Goal: Task Accomplishment & Management: Manage account settings

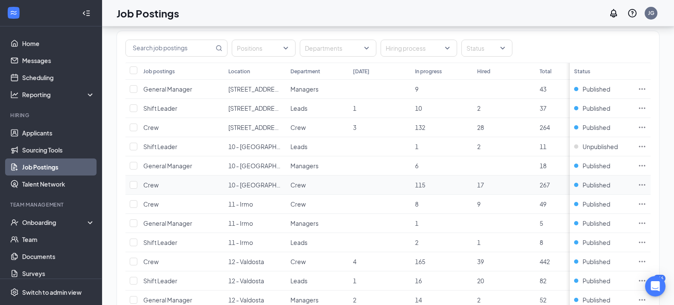
scroll to position [65, 0]
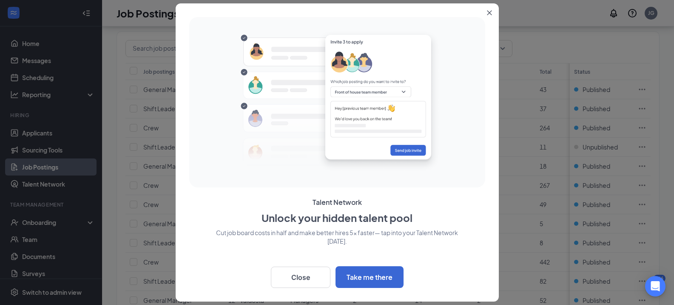
click at [494, 12] on button "Close" at bounding box center [491, 10] width 15 height 15
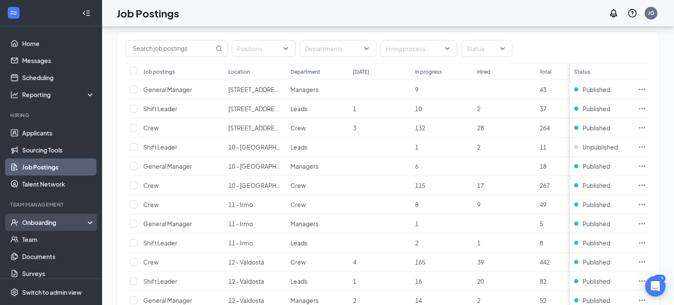
click at [48, 218] on div "Onboarding" at bounding box center [54, 222] width 65 height 9
click at [40, 239] on link "Overview" at bounding box center [58, 239] width 73 height 17
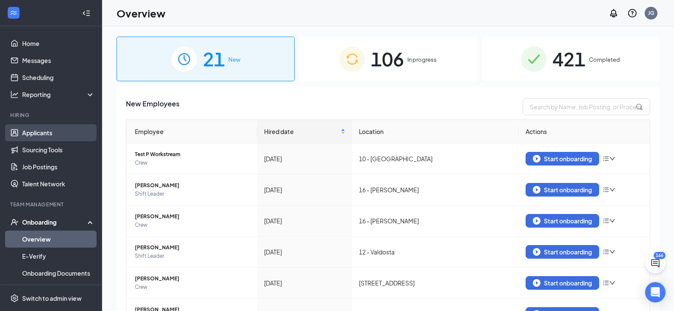
click at [42, 134] on link "Applicants" at bounding box center [58, 132] width 73 height 17
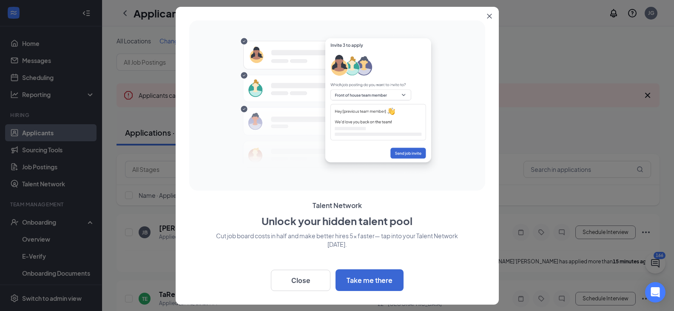
click at [484, 16] on button "Close" at bounding box center [491, 14] width 15 height 15
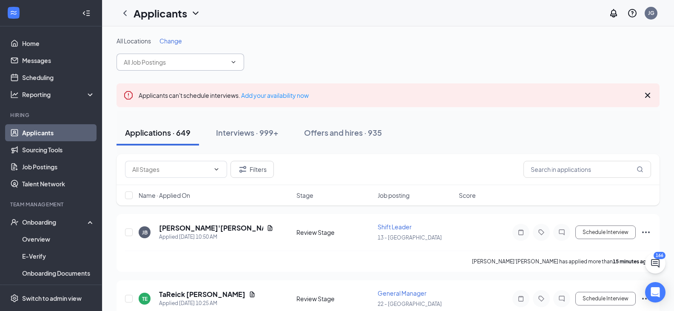
click at [233, 60] on icon "ChevronDown" at bounding box center [233, 62] width 7 height 7
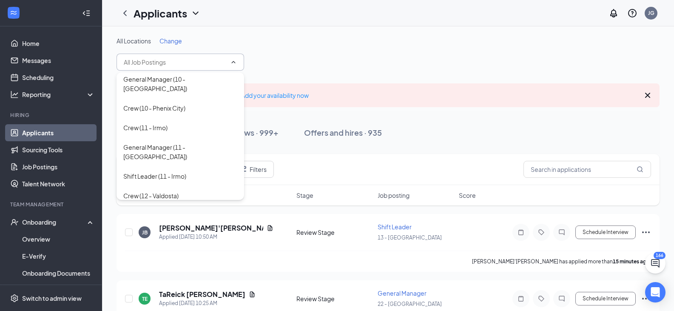
scroll to position [112, 0]
click at [166, 140] on div "General Manager (11 - [GEOGRAPHIC_DATA])" at bounding box center [180, 149] width 114 height 19
type input "General Manager (11 - [GEOGRAPHIC_DATA])"
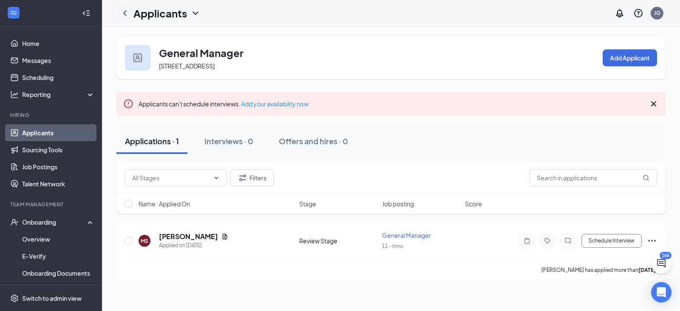
click at [124, 11] on icon "ChevronLeft" at bounding box center [125, 13] width 10 height 10
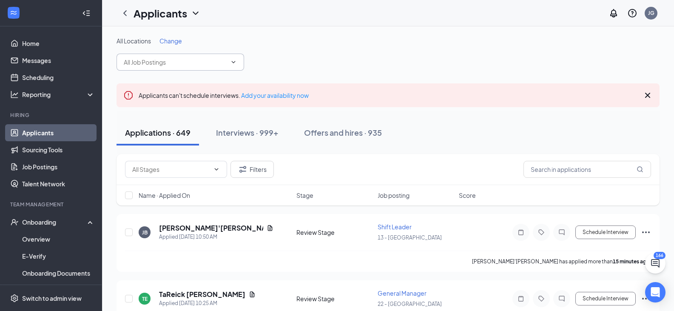
click at [232, 63] on icon "ChevronDown" at bounding box center [233, 62] width 7 height 7
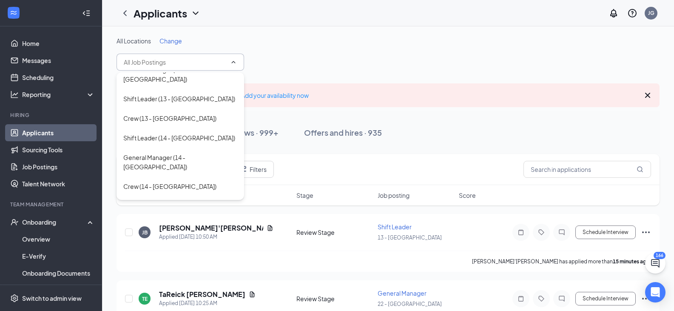
scroll to position [294, 0]
click at [168, 201] on div "General Manager (15 - [GEOGRAPHIC_DATA])" at bounding box center [180, 210] width 114 height 19
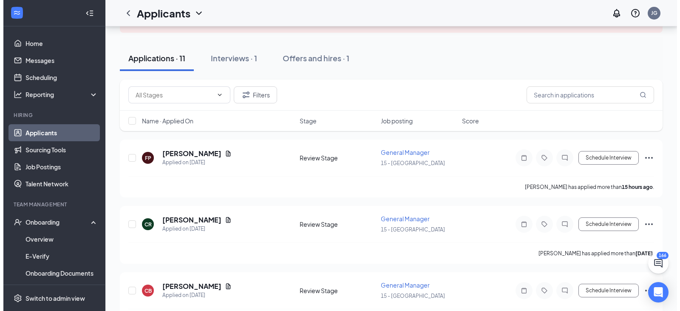
scroll to position [96, 0]
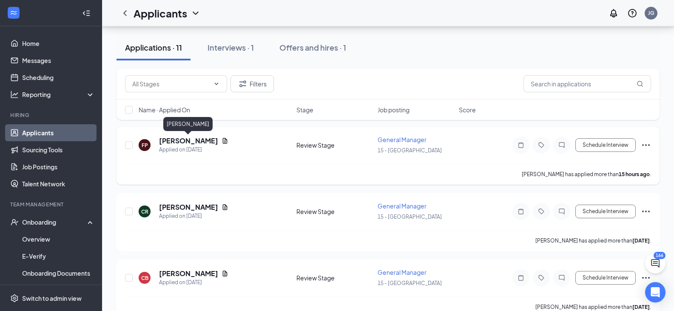
click at [190, 142] on h5 "Fletcher Pearson" at bounding box center [188, 140] width 59 height 9
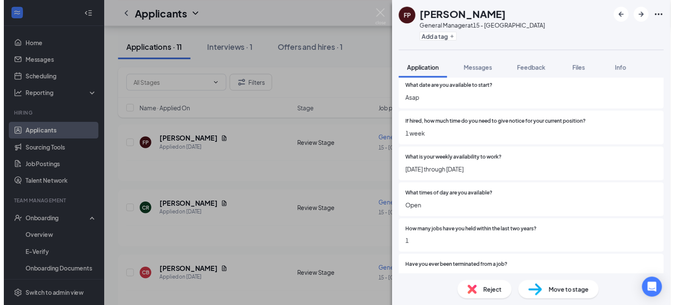
scroll to position [128, 0]
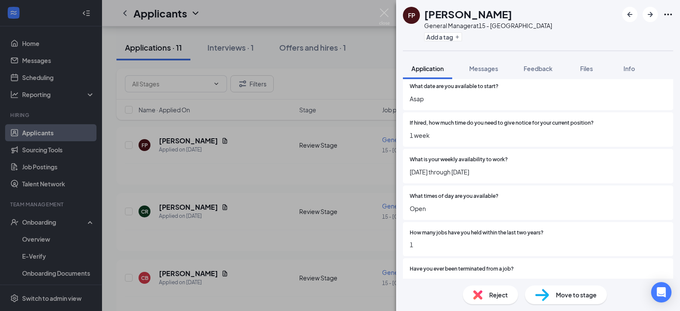
click at [480, 293] on img at bounding box center [477, 294] width 9 height 9
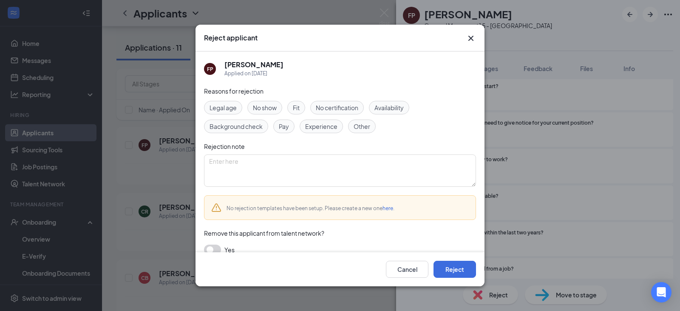
click at [471, 40] on icon "Cross" at bounding box center [471, 38] width 10 height 10
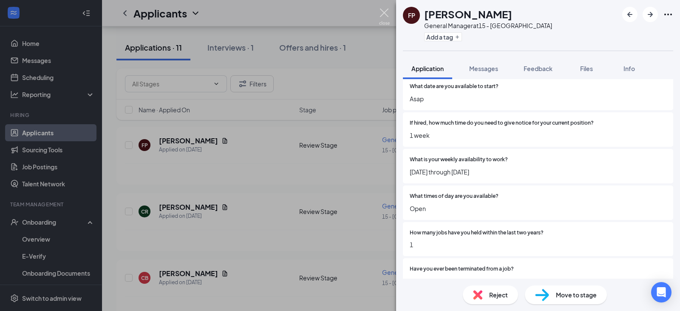
click at [384, 10] on img at bounding box center [384, 17] width 11 height 17
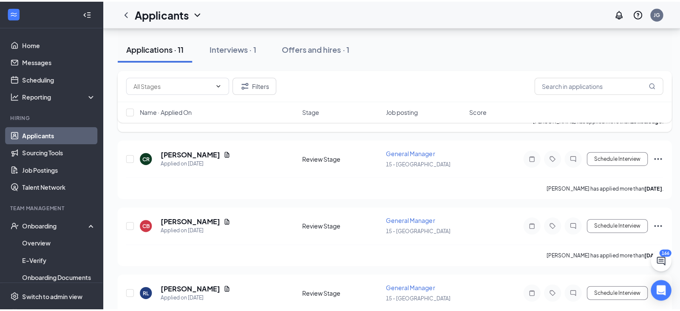
scroll to position [165, 0]
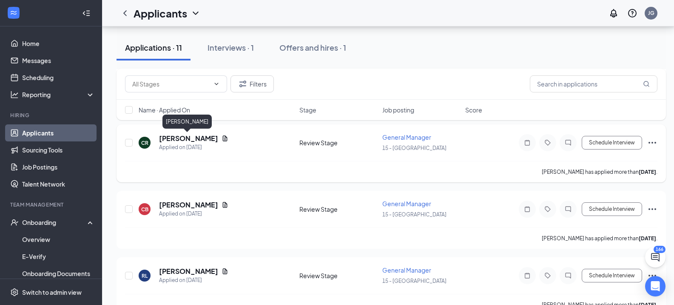
click at [196, 135] on h5 "Chellie Rhoden" at bounding box center [188, 138] width 59 height 9
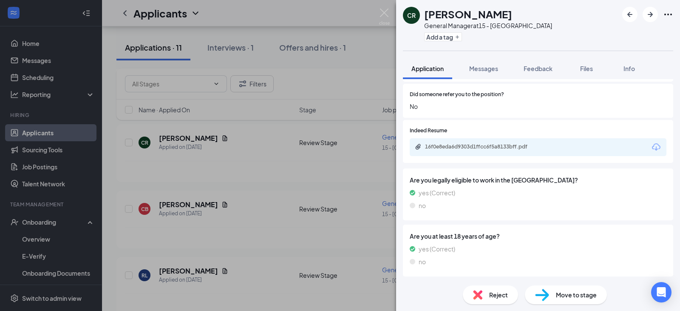
scroll to position [709, 0]
click at [485, 145] on div "16f0e8eda6d9303d1ffcc6f5a8133bff.pdf" at bounding box center [484, 146] width 119 height 7
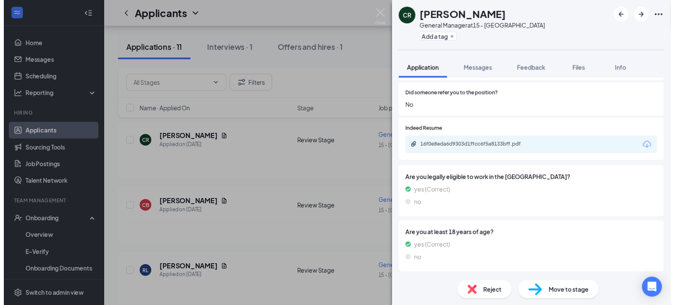
scroll to position [705, 0]
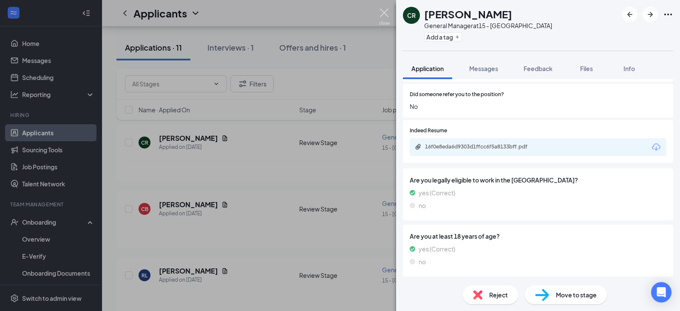
click at [379, 12] on img at bounding box center [384, 17] width 11 height 17
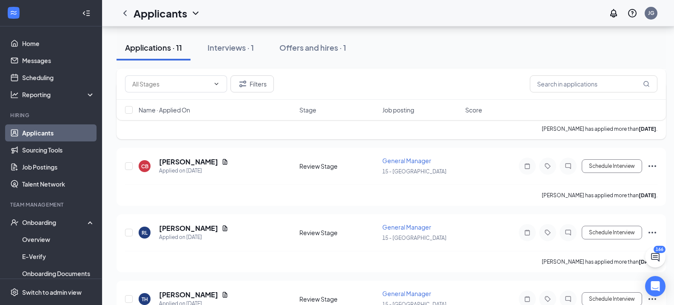
scroll to position [208, 0]
click at [188, 163] on h5 "Cody Burnett" at bounding box center [188, 161] width 59 height 9
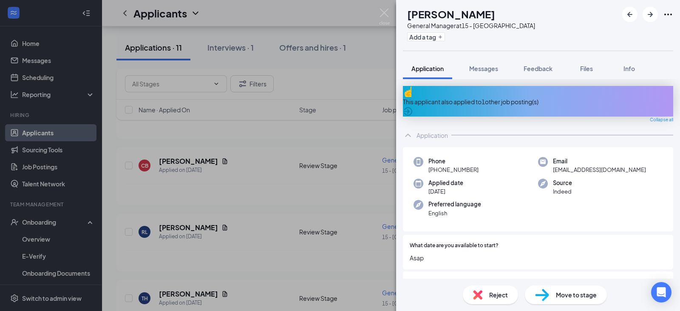
click at [501, 97] on div "This applicant also applied to 1 other job posting(s)" at bounding box center [538, 101] width 270 height 9
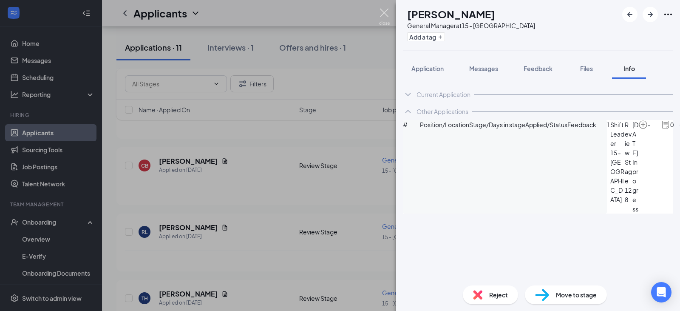
click at [382, 12] on img at bounding box center [384, 17] width 11 height 17
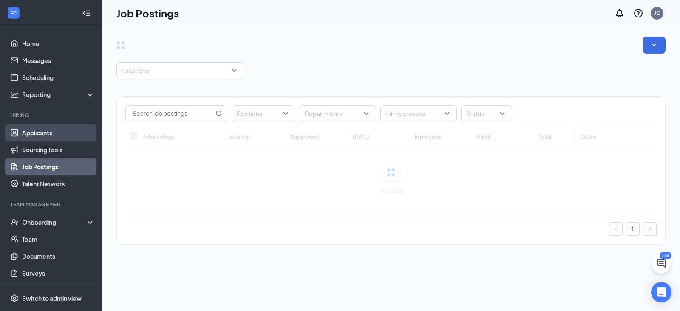
click at [51, 133] on link "Applicants" at bounding box center [58, 132] width 73 height 17
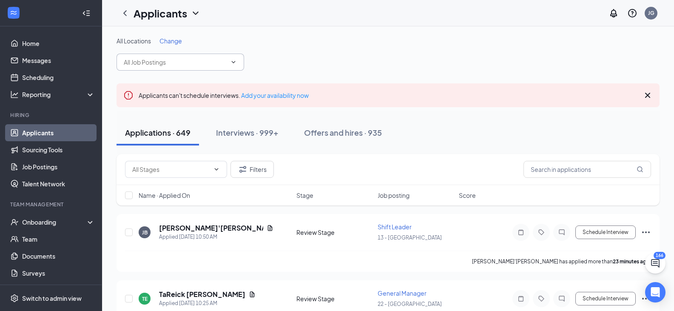
click at [231, 62] on icon "ChevronDown" at bounding box center [233, 62] width 7 height 7
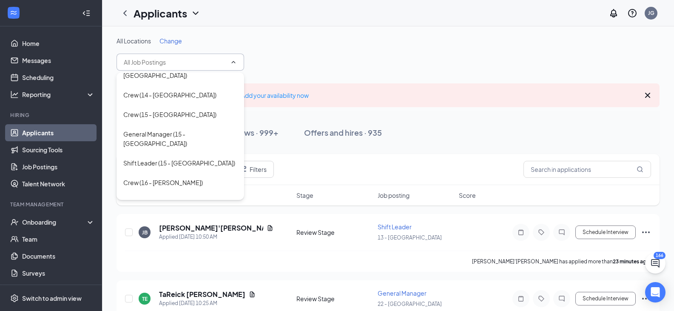
scroll to position [386, 0]
click at [157, 216] on div "General Manager (16 - [PERSON_NAME])" at bounding box center [179, 220] width 113 height 9
type input "General Manager (16 - [PERSON_NAME])"
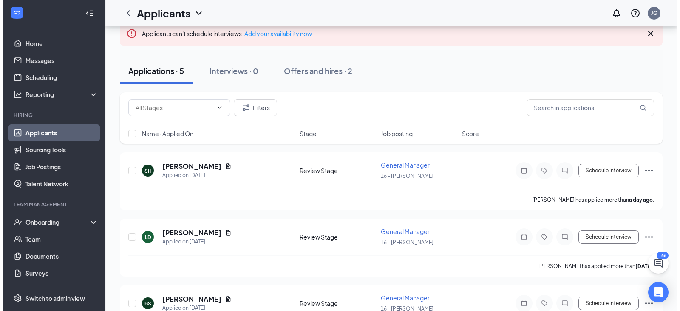
scroll to position [71, 0]
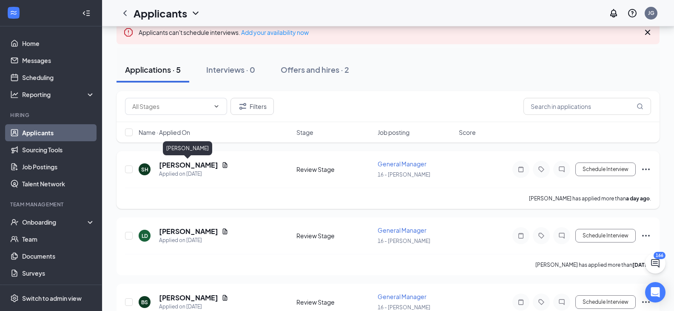
click at [187, 164] on h5 "[PERSON_NAME]" at bounding box center [188, 164] width 59 height 9
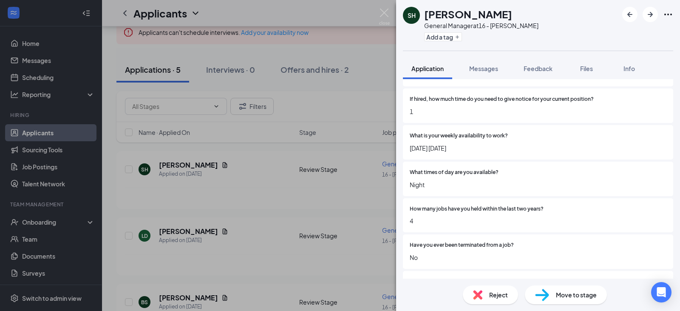
scroll to position [153, 0]
click at [384, 13] on img at bounding box center [384, 17] width 11 height 17
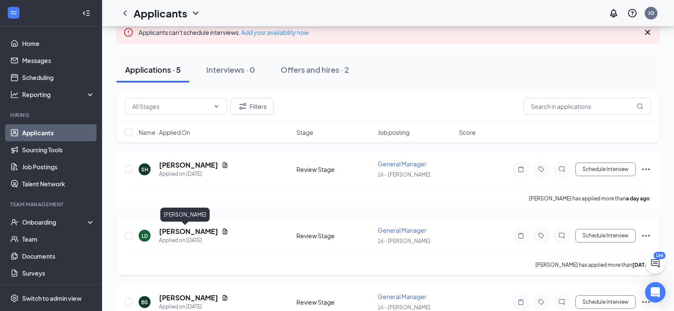
click at [174, 230] on h5 "[PERSON_NAME]" at bounding box center [188, 231] width 59 height 9
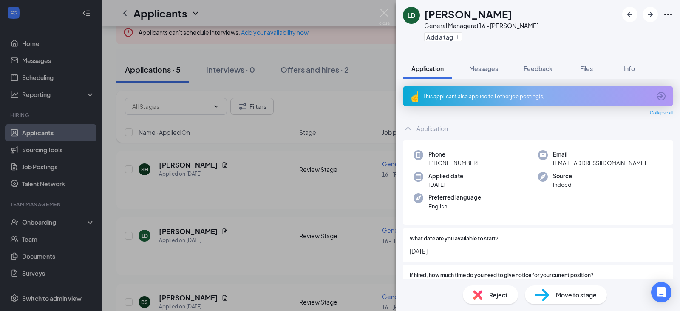
click at [455, 93] on div "This applicant also applied to 1 other job posting(s)" at bounding box center [538, 96] width 228 height 7
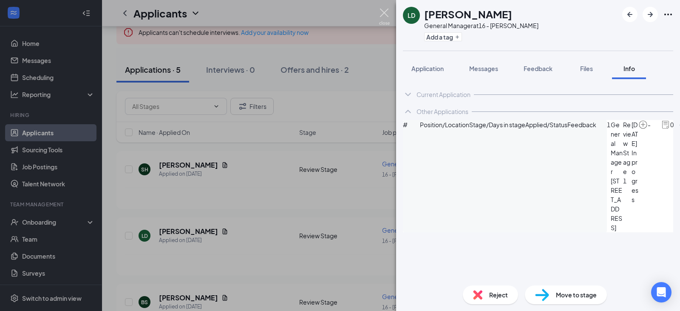
click at [387, 12] on img at bounding box center [384, 17] width 11 height 17
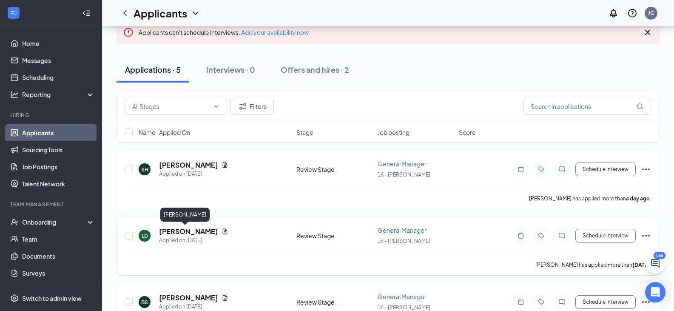
click at [182, 231] on h5 "[PERSON_NAME]" at bounding box center [188, 231] width 59 height 9
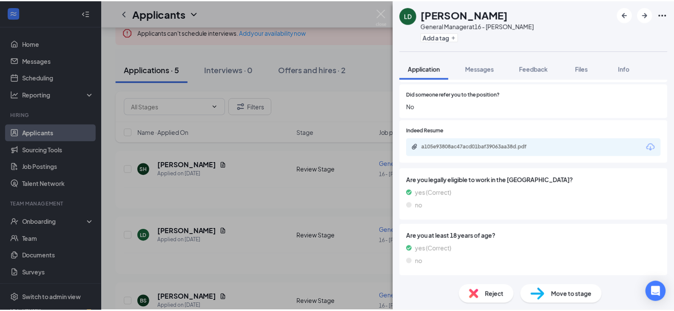
scroll to position [728, 0]
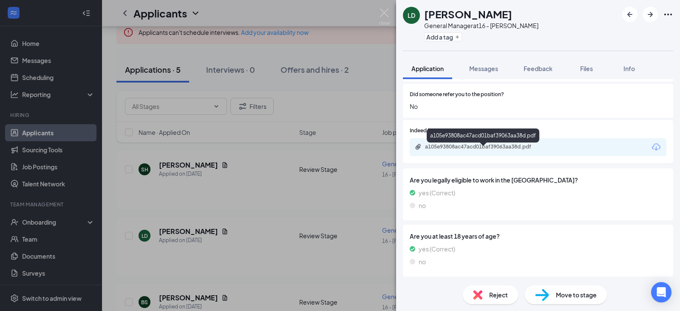
click at [465, 148] on div "a105e93808ac47acd01baf39063aa38d.pdf" at bounding box center [484, 146] width 119 height 7
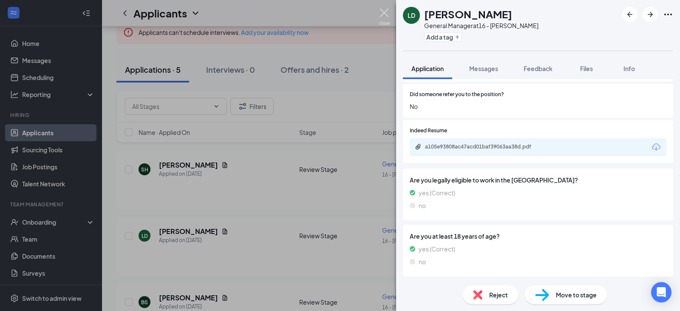
click at [384, 11] on img at bounding box center [384, 17] width 11 height 17
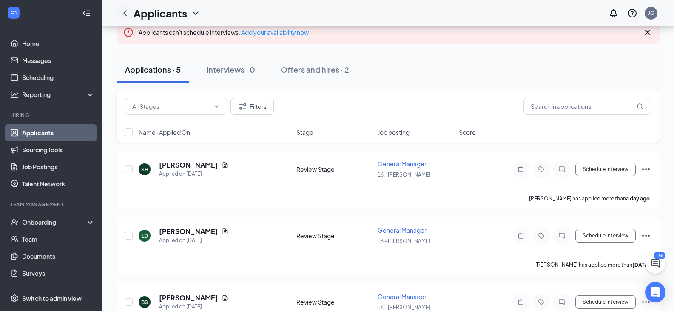
click at [125, 10] on icon "ChevronLeft" at bounding box center [125, 13] width 10 height 10
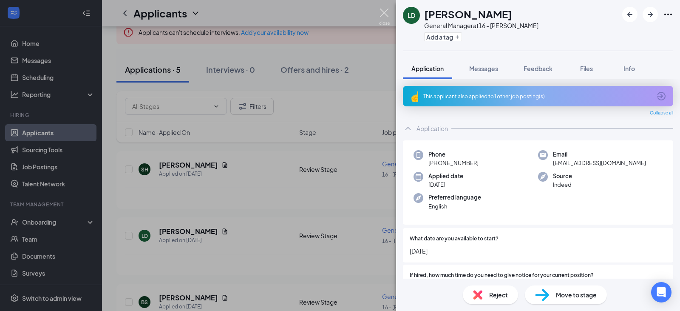
click at [388, 14] on img at bounding box center [384, 17] width 11 height 17
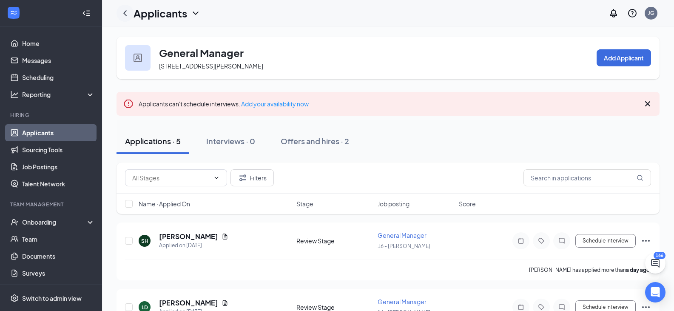
click at [128, 14] on icon "ChevronLeft" at bounding box center [125, 13] width 10 height 10
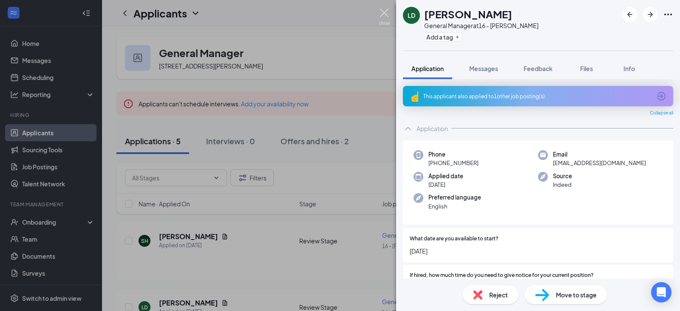
click at [385, 11] on img at bounding box center [384, 17] width 11 height 17
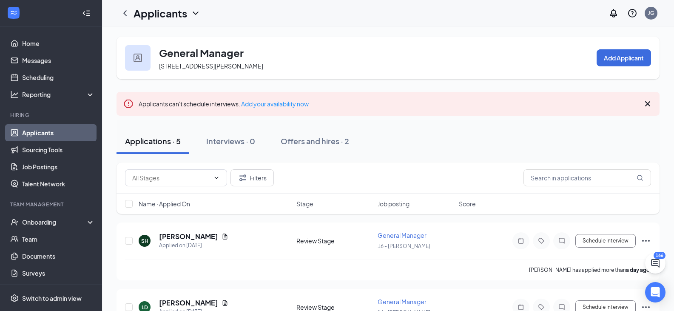
click at [33, 137] on link "Applicants" at bounding box center [58, 132] width 73 height 17
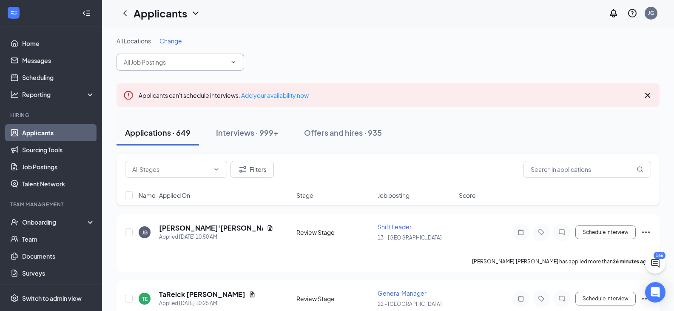
click at [233, 65] on icon "ChevronDown" at bounding box center [233, 62] width 7 height 7
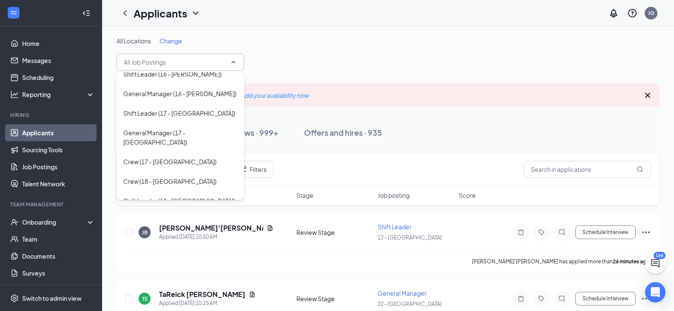
scroll to position [514, 0]
click at [162, 215] on div "General Manager (18 - [GEOGRAPHIC_DATA])" at bounding box center [180, 224] width 114 height 19
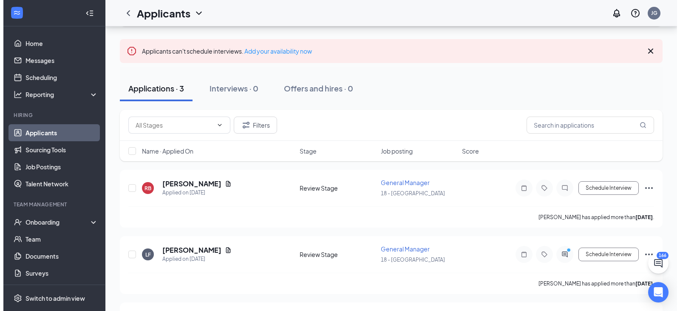
scroll to position [53, 0]
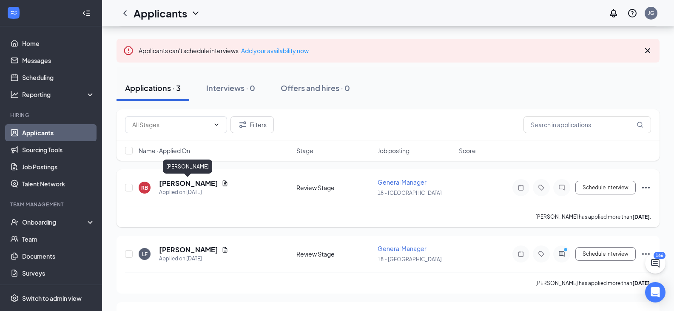
click at [205, 182] on h5 "[PERSON_NAME]" at bounding box center [188, 183] width 59 height 9
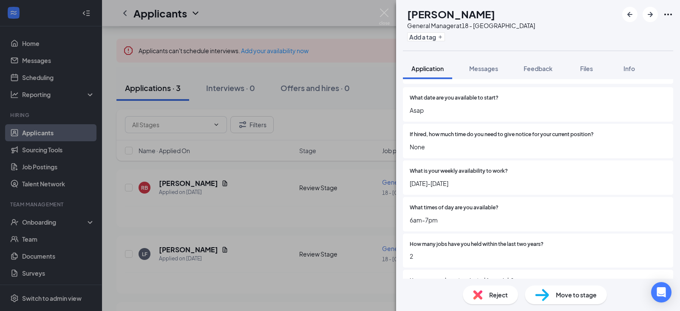
scroll to position [117, 0]
click at [386, 14] on img at bounding box center [384, 17] width 11 height 17
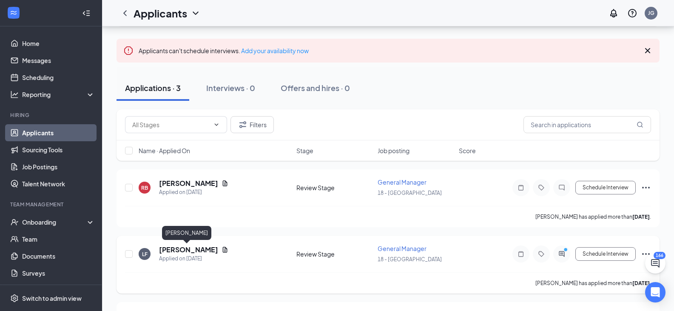
click at [186, 247] on h5 "[PERSON_NAME]" at bounding box center [188, 249] width 59 height 9
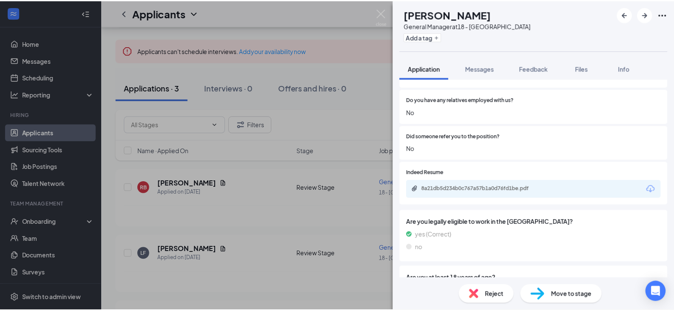
scroll to position [671, 0]
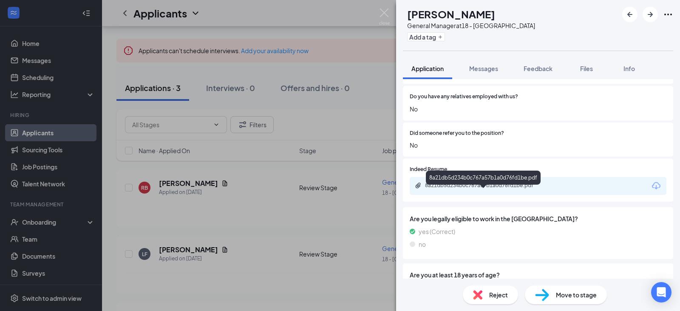
click at [447, 189] on div "8a21db5d234b0c767a57b1a0d76fd1be.pdf" at bounding box center [484, 185] width 119 height 7
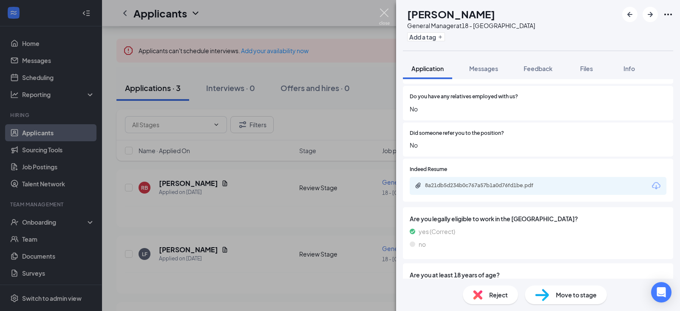
click at [384, 17] on img at bounding box center [384, 17] width 11 height 17
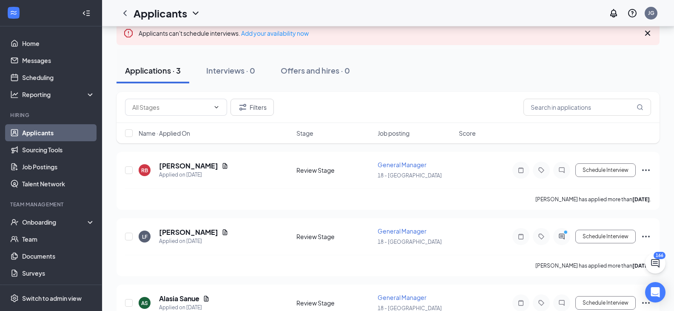
scroll to position [71, 0]
click at [39, 133] on link "Applicants" at bounding box center [58, 132] width 73 height 17
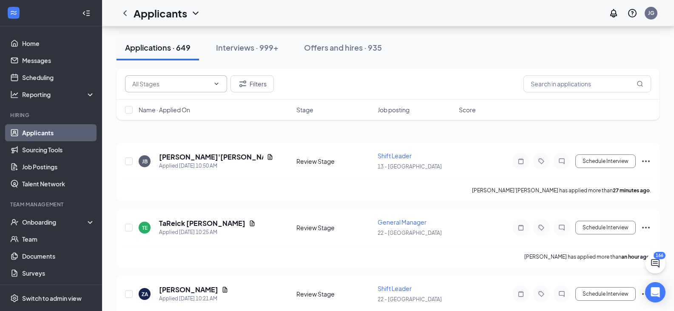
click at [214, 78] on span at bounding box center [176, 83] width 102 height 17
click at [282, 70] on div "Filters" at bounding box center [388, 83] width 543 height 31
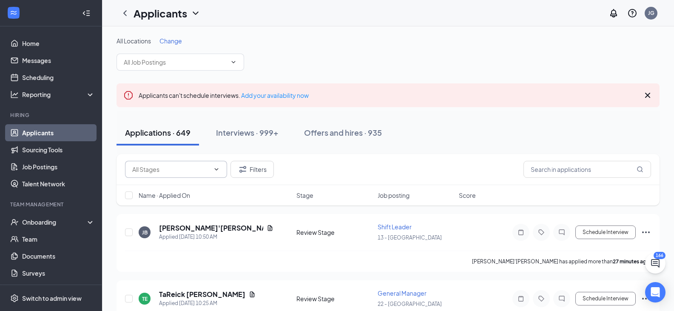
scroll to position [1, 0]
click at [230, 57] on span at bounding box center [232, 60] width 9 height 7
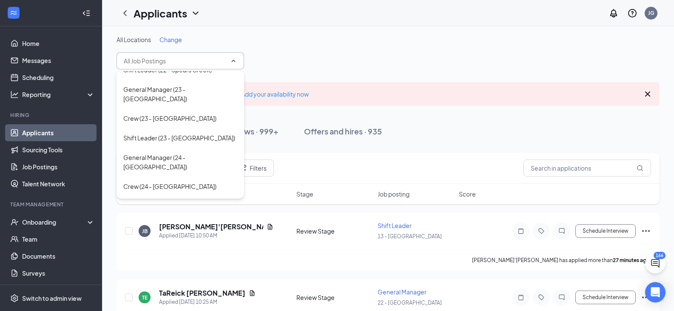
scroll to position [991, 0]
click at [163, 262] on div "General Manager (26 - Garners Ferry)" at bounding box center [174, 266] width 103 height 9
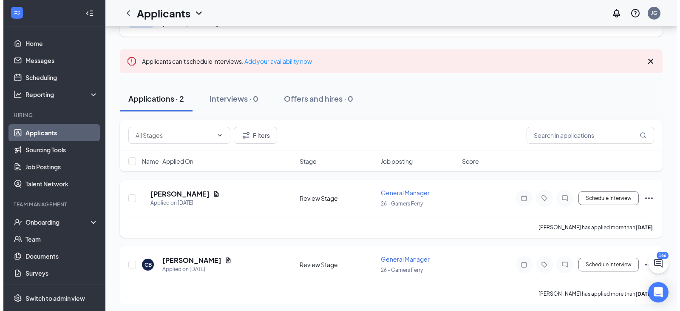
scroll to position [43, 0]
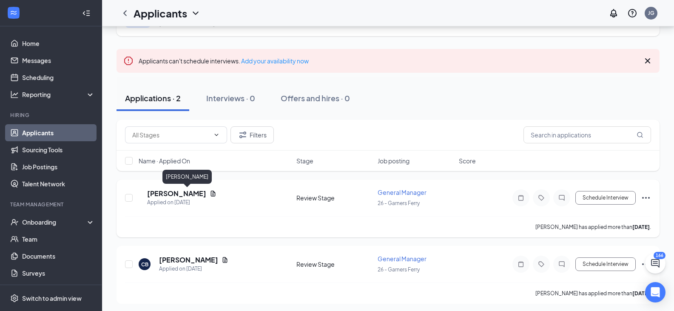
click at [191, 194] on h5 "[PERSON_NAME]" at bounding box center [176, 193] width 59 height 9
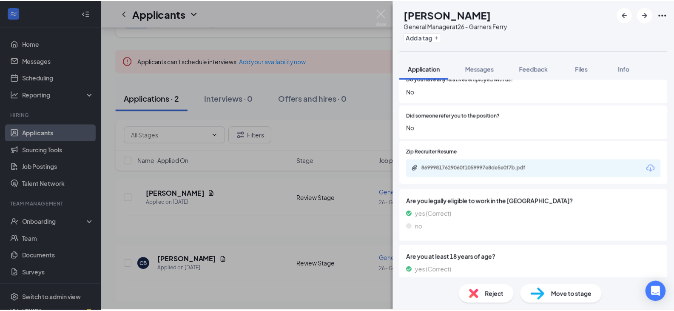
scroll to position [679, 0]
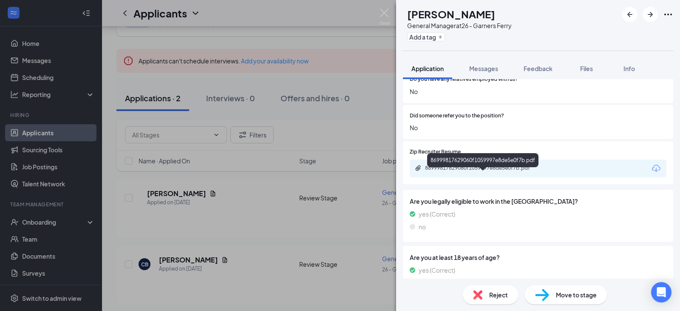
click at [447, 171] on div "86999817629060f1059997e8de5e0f7b.pdf" at bounding box center [484, 168] width 119 height 7
click at [383, 11] on img at bounding box center [384, 17] width 11 height 17
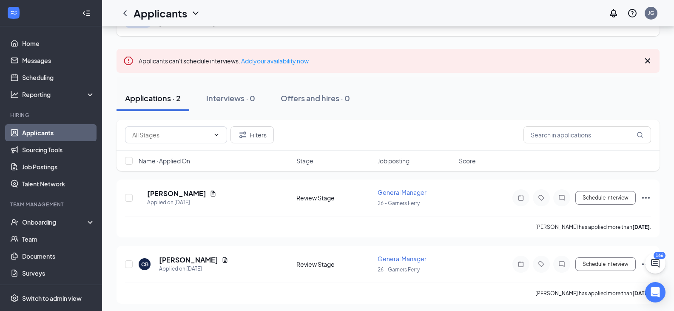
click at [40, 128] on link "Applicants" at bounding box center [58, 132] width 73 height 17
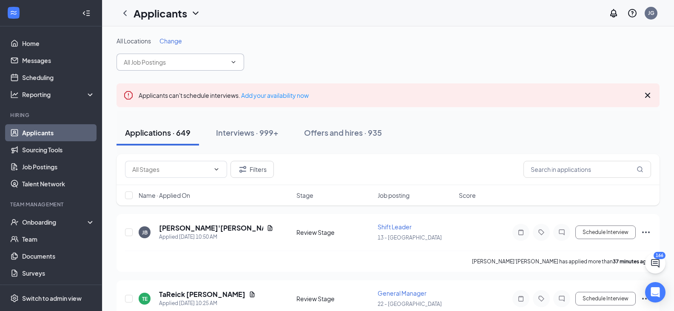
click at [234, 61] on icon "ChevronDown" at bounding box center [233, 62] width 7 height 7
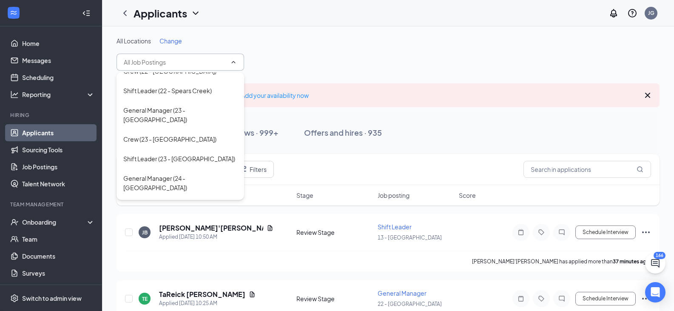
scroll to position [974, 0]
click at [158, 280] on div "General Manager (26 - Garners Ferry)" at bounding box center [174, 284] width 103 height 9
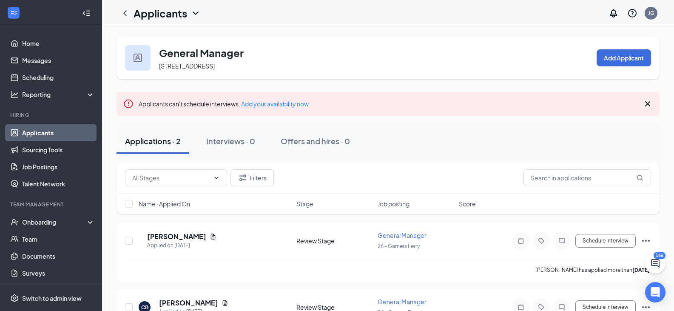
scroll to position [24, 0]
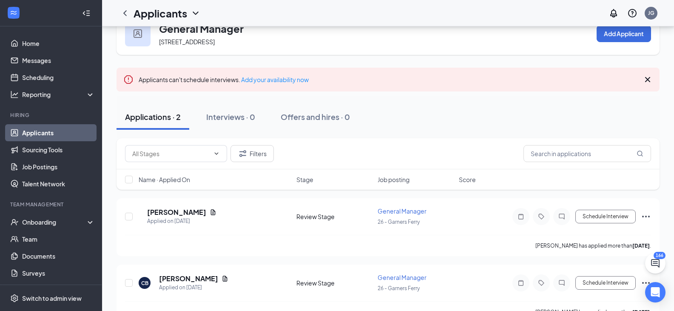
click at [45, 129] on link "Applicants" at bounding box center [58, 132] width 73 height 17
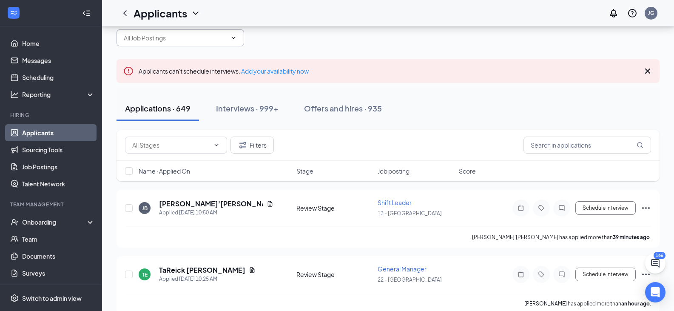
click at [239, 35] on span at bounding box center [181, 37] width 128 height 17
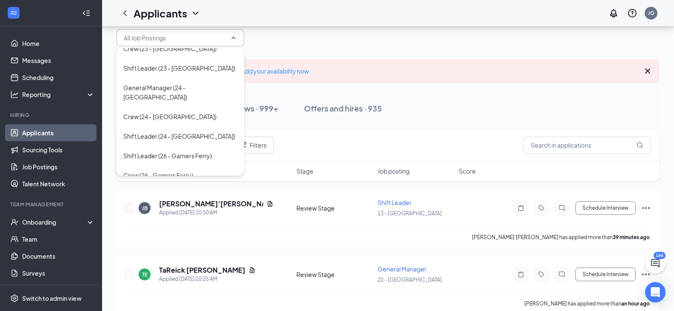
scroll to position [1039, 0]
click at [157, 211] on div "General Manager ([STREET_ADDRESS])" at bounding box center [177, 215] width 109 height 9
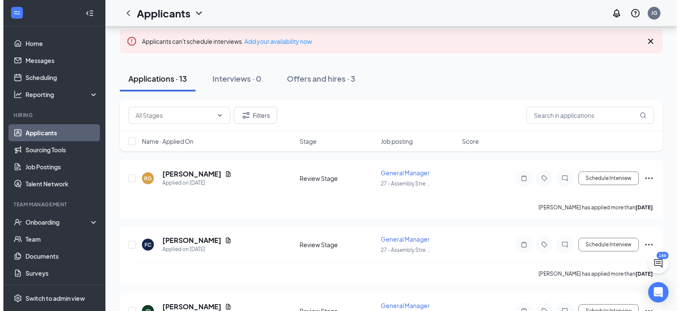
scroll to position [63, 0]
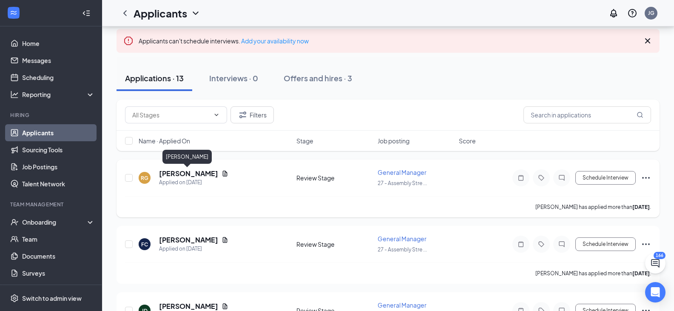
click at [196, 174] on h5 "[PERSON_NAME]" at bounding box center [188, 173] width 59 height 9
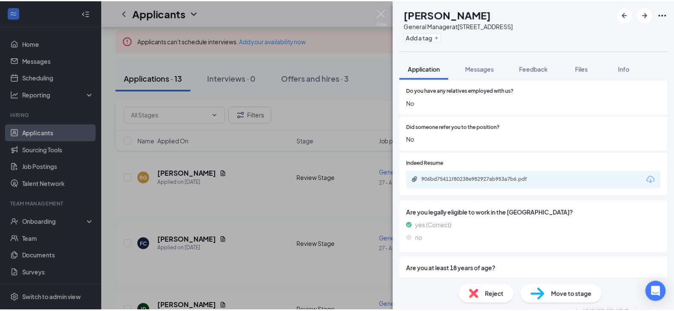
scroll to position [677, 0]
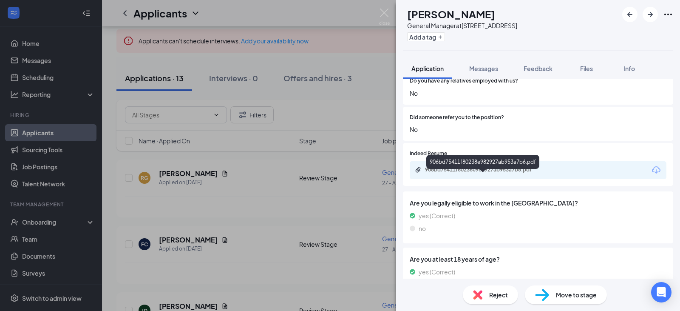
click at [492, 173] on div "906bd75411f80238e982927ab953a7b6.pdf" at bounding box center [484, 169] width 119 height 7
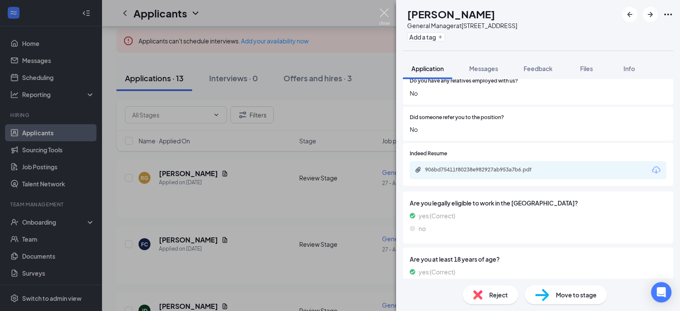
click at [383, 14] on img at bounding box center [384, 17] width 11 height 17
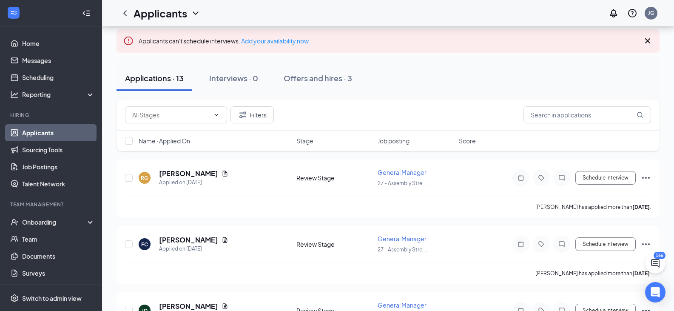
click at [40, 131] on link "Applicants" at bounding box center [58, 132] width 73 height 17
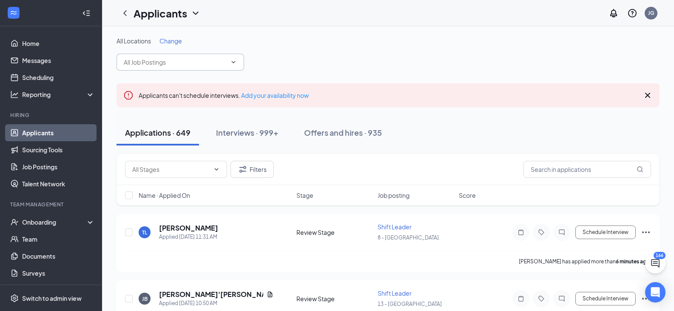
click at [234, 63] on icon "ChevronDown" at bounding box center [233, 62] width 7 height 7
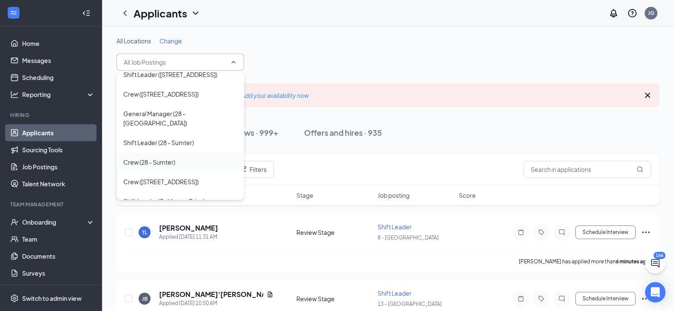
scroll to position [1226, 0]
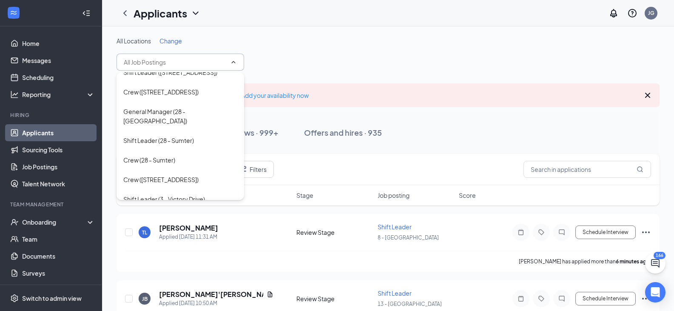
click at [163, 253] on div "General Manager ([STREET_ADDRESS])" at bounding box center [177, 257] width 109 height 9
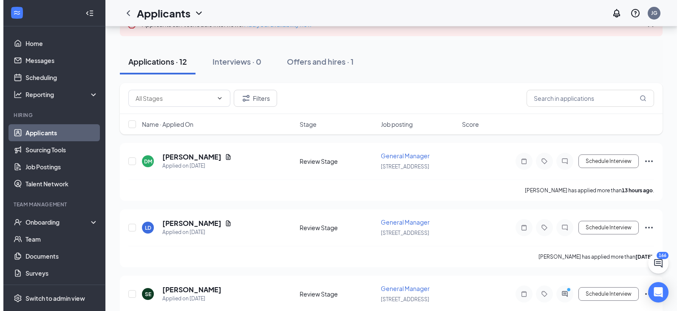
scroll to position [80, 0]
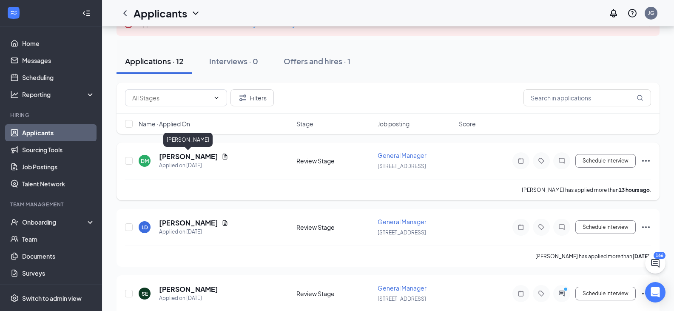
click at [202, 157] on h5 "[PERSON_NAME]" at bounding box center [188, 156] width 59 height 9
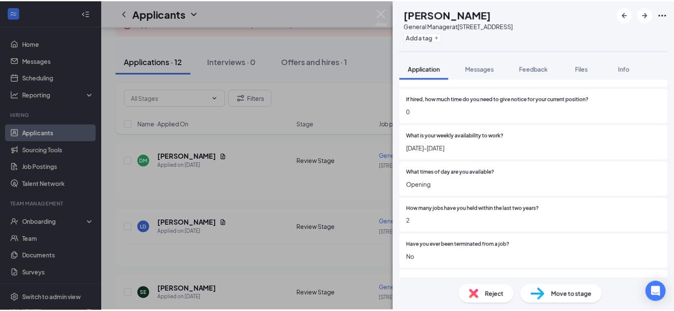
scroll to position [157, 0]
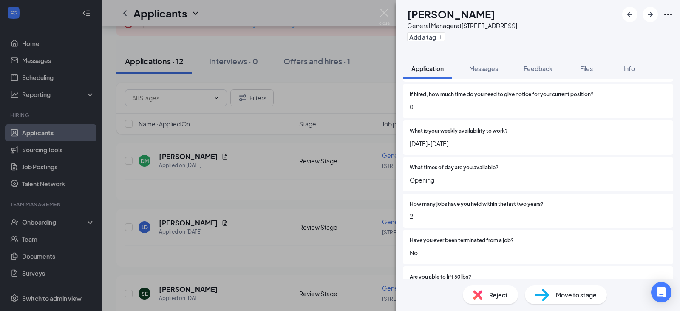
click at [384, 8] on div "[PERSON_NAME] General Manager at [STREET_ADDRESS] Add a tag Application Message…" at bounding box center [340, 155] width 680 height 311
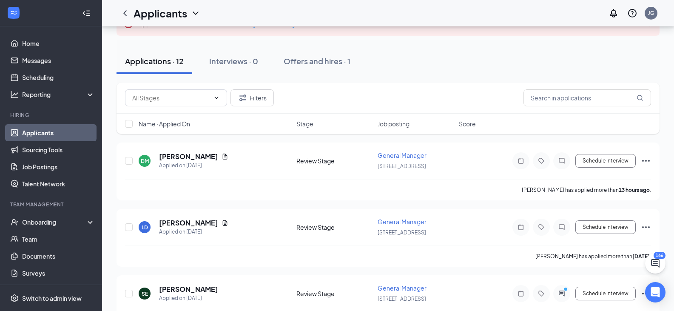
click at [43, 136] on link "Applicants" at bounding box center [58, 132] width 73 height 17
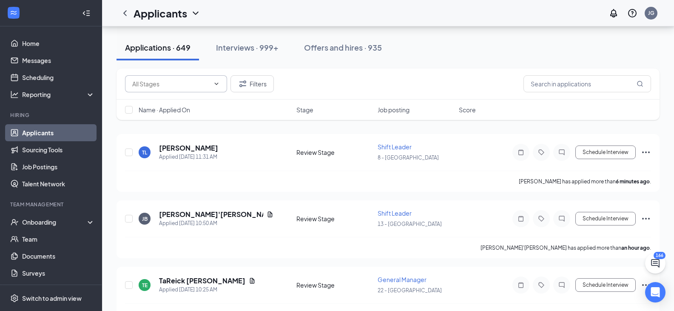
click at [211, 88] on span at bounding box center [176, 83] width 102 height 17
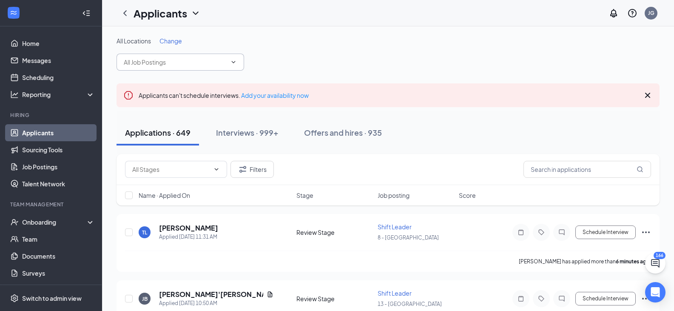
click at [226, 63] on input "text" at bounding box center [175, 61] width 103 height 9
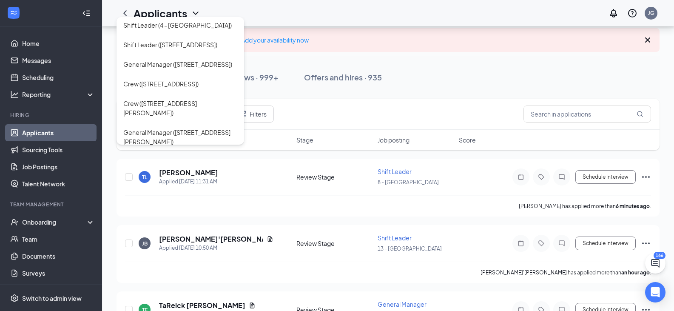
scroll to position [1426, 0]
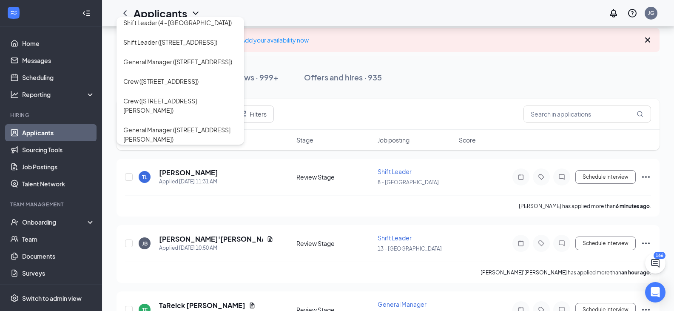
click at [161, 222] on div "General Manager (7 - Hard Scrabble)" at bounding box center [173, 226] width 101 height 9
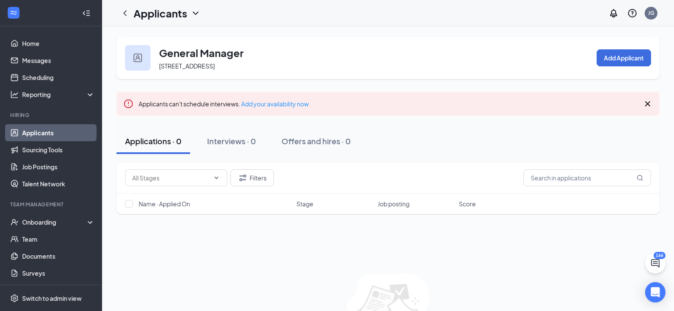
click at [47, 129] on link "Applicants" at bounding box center [58, 132] width 73 height 17
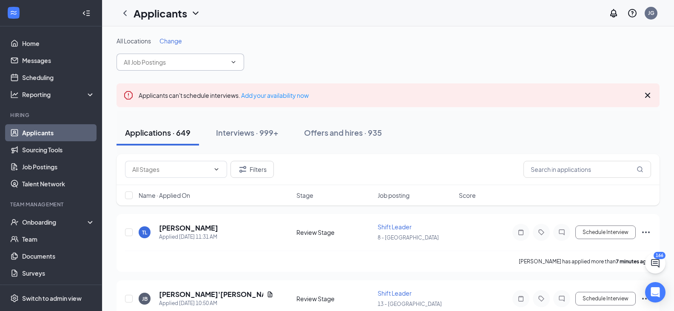
click at [224, 64] on input "text" at bounding box center [175, 61] width 103 height 9
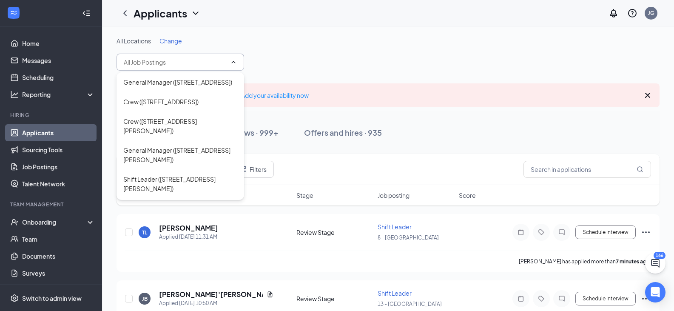
scroll to position [1485, 0]
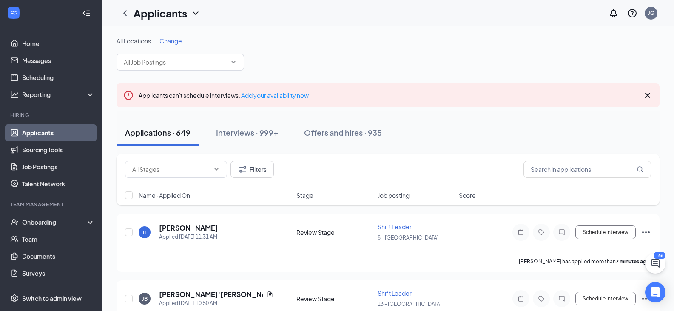
click at [269, 60] on div "All Locations Change" at bounding box center [388, 54] width 543 height 34
